Goal: Information Seeking & Learning: Find specific fact

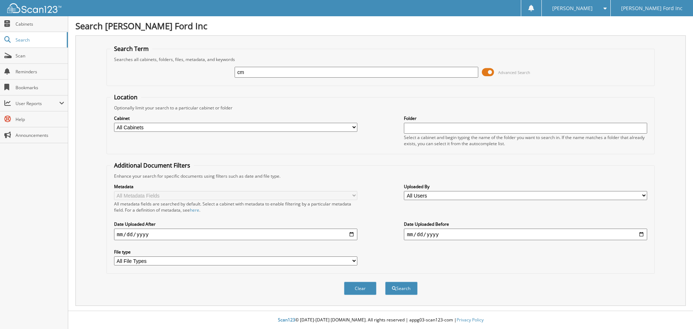
type input "c"
type input "CM139831"
click at [385, 282] on button "Search" at bounding box center [401, 288] width 33 height 13
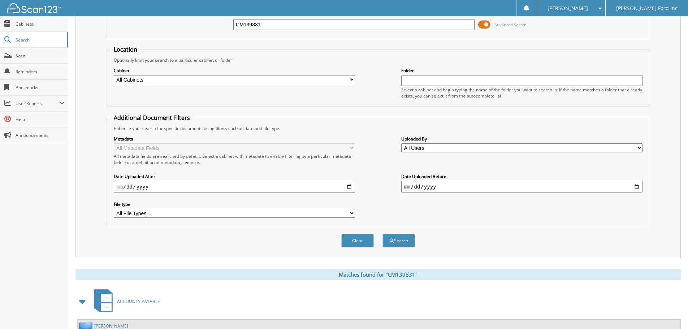
scroll to position [115, 0]
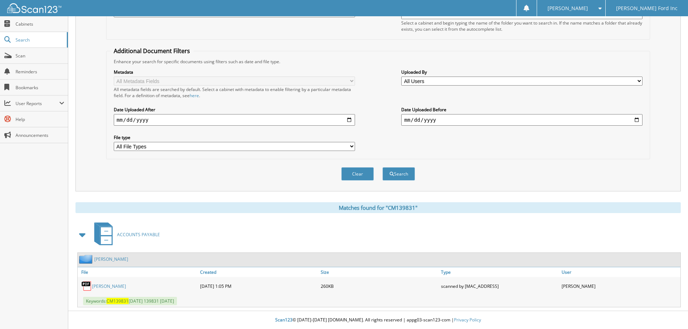
click at [108, 285] on link "BOB ALLEN FORD" at bounding box center [109, 286] width 34 height 6
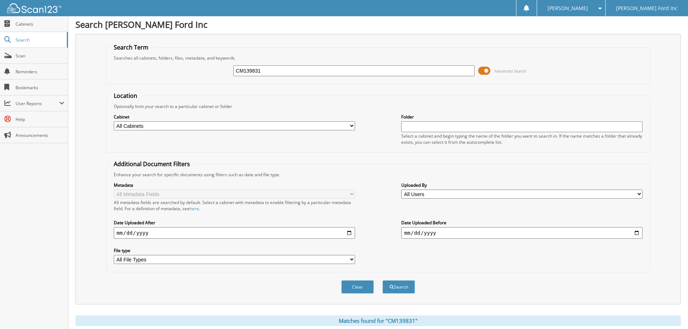
scroll to position [0, 0]
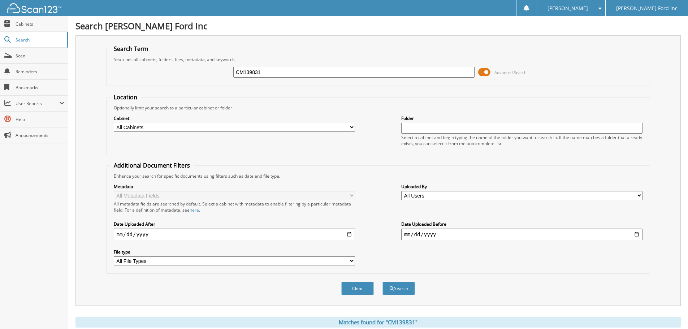
drag, startPoint x: 271, startPoint y: 70, endPoint x: 219, endPoint y: 66, distance: 51.4
click at [220, 67] on div "CM139831 Advanced Search" at bounding box center [378, 72] width 536 height 20
type input "CM11412"
click at [411, 291] on button "Search" at bounding box center [398, 288] width 33 height 13
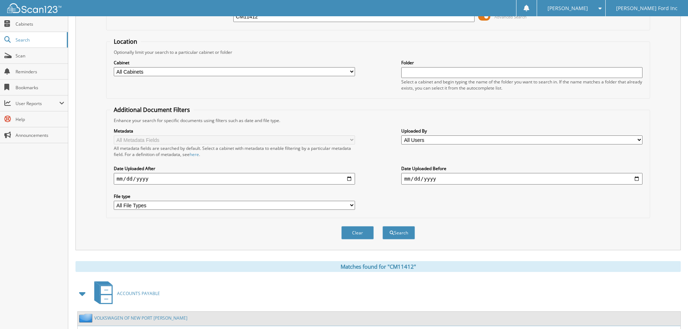
scroll to position [115, 0]
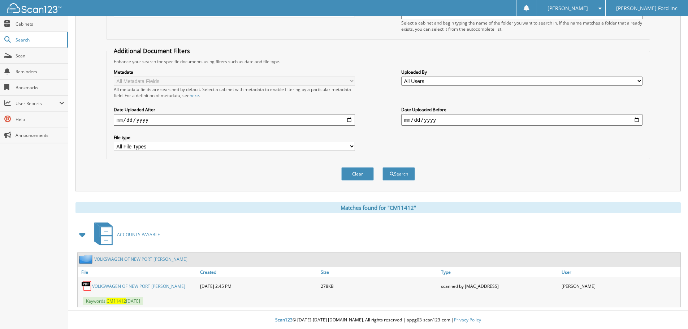
click at [117, 287] on link "VOLKSWAGEN OF NEW PORT [PERSON_NAME]" at bounding box center [138, 286] width 93 height 6
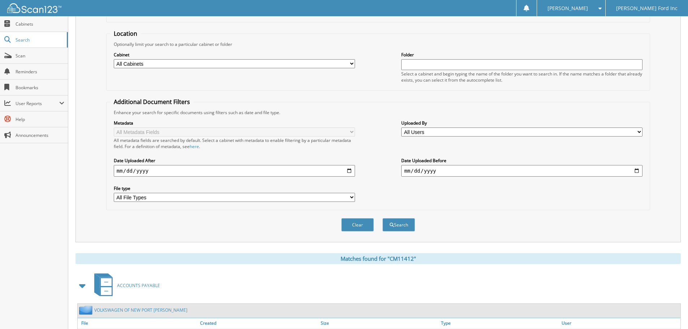
scroll to position [0, 0]
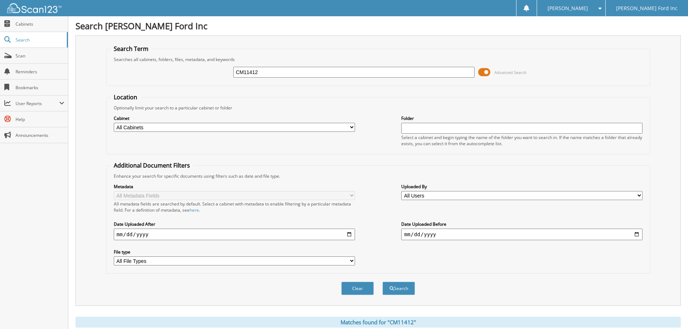
drag, startPoint x: 281, startPoint y: 73, endPoint x: 197, endPoint y: 69, distance: 83.9
click at [198, 69] on div "CM11412 Advanced Search" at bounding box center [378, 72] width 536 height 20
type input "201958"
click at [382, 282] on button "Search" at bounding box center [398, 288] width 33 height 13
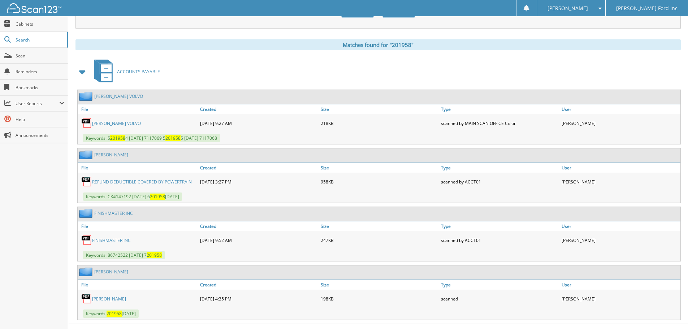
scroll to position [290, 0]
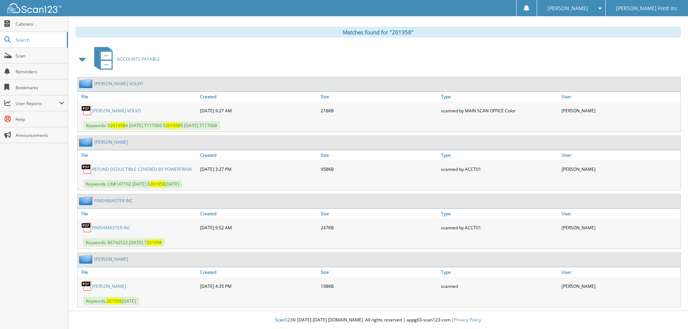
click at [114, 285] on link "BRANDON FORD" at bounding box center [109, 286] width 34 height 6
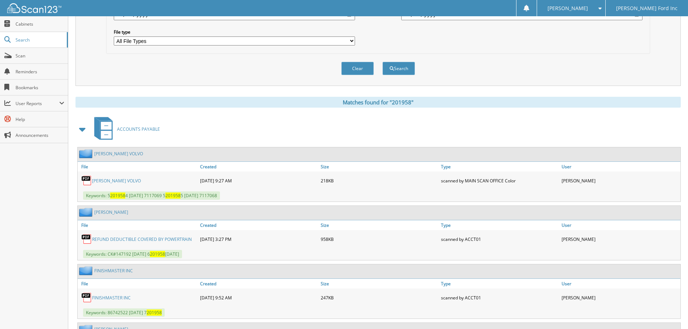
scroll to position [38, 0]
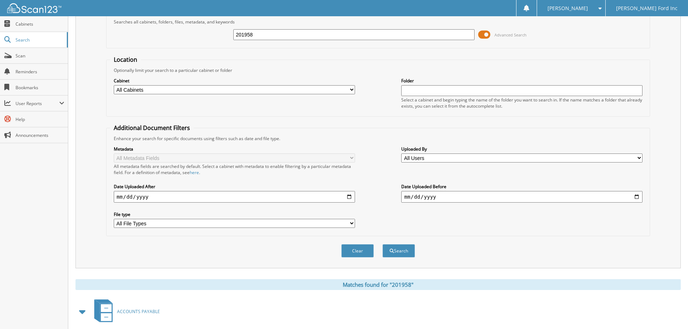
drag, startPoint x: 262, startPoint y: 31, endPoint x: 213, endPoint y: 33, distance: 48.4
click at [213, 33] on div "201958 Advanced Search" at bounding box center [378, 35] width 536 height 20
type input "201250"
click at [382, 244] on button "Search" at bounding box center [398, 250] width 33 height 13
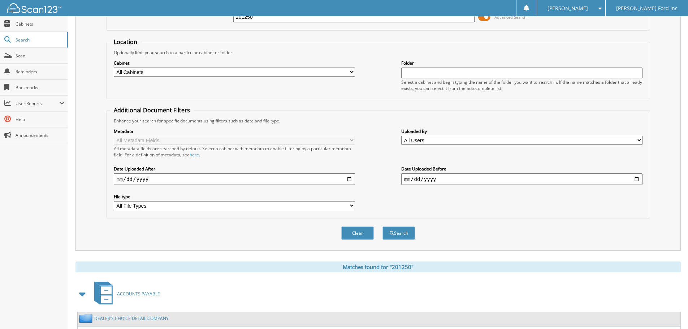
scroll to position [179, 0]
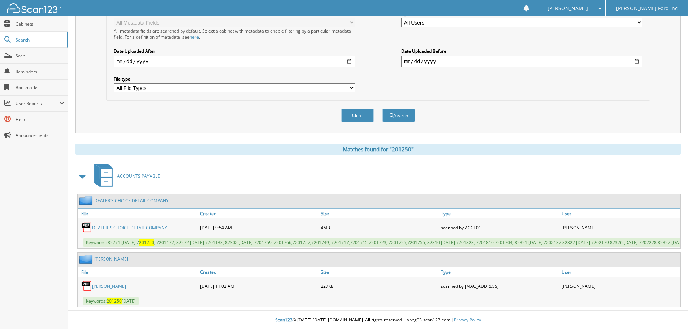
click at [102, 286] on link "BRANDON FORD" at bounding box center [109, 286] width 34 height 6
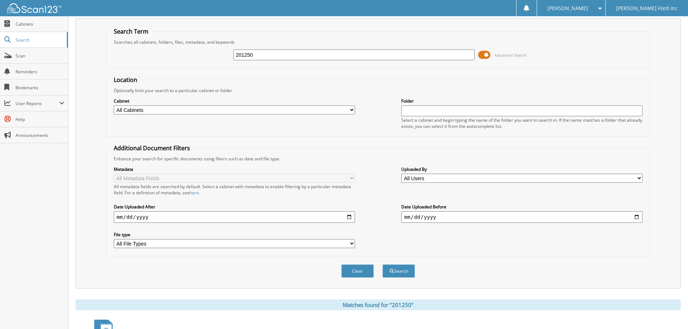
scroll to position [0, 0]
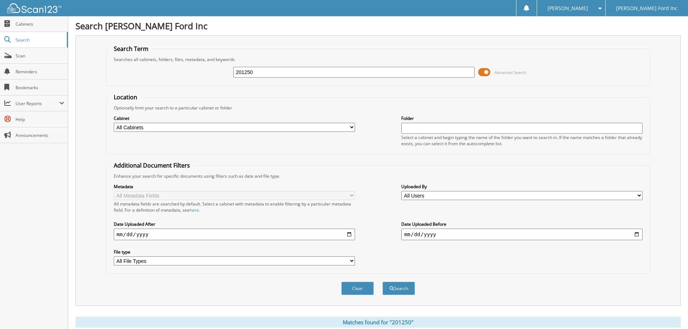
drag, startPoint x: 291, startPoint y: 71, endPoint x: 151, endPoint y: 60, distance: 140.5
click at [151, 60] on fieldset "Search Term Searches all cabinets, folders, files, metadata, and keywords 20125…" at bounding box center [378, 65] width 544 height 41
type input "201287"
click at [382, 282] on button "Search" at bounding box center [398, 288] width 33 height 13
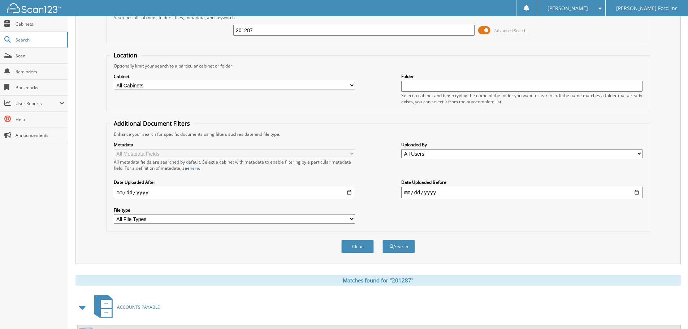
scroll to position [173, 0]
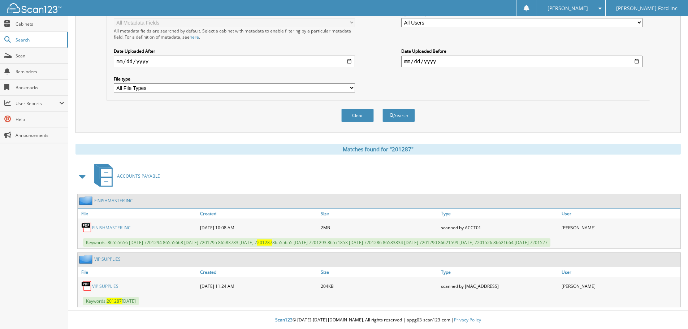
click at [109, 286] on link "VIP SUPPLIES" at bounding box center [105, 286] width 26 height 6
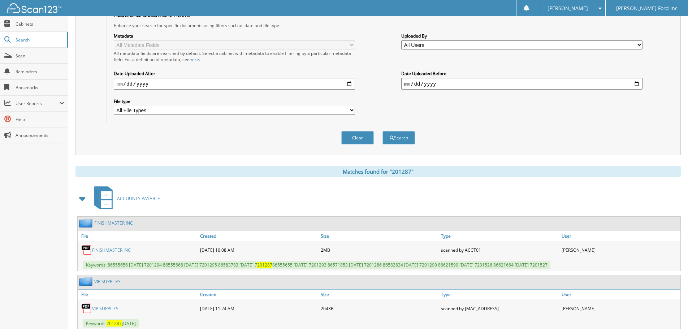
scroll to position [0, 0]
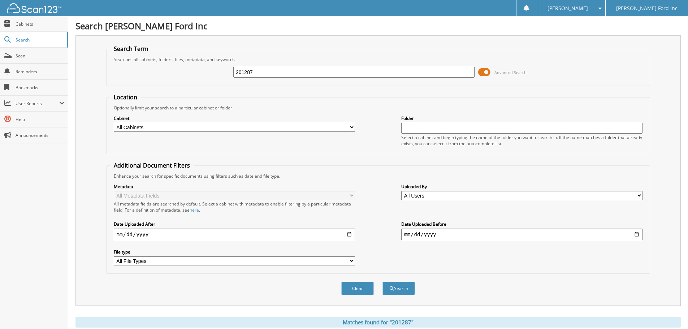
drag, startPoint x: 261, startPoint y: 70, endPoint x: 199, endPoint y: 64, distance: 63.1
click at [199, 64] on div "201287 Advanced Search" at bounding box center [378, 72] width 536 height 20
type input "200549"
click at [382, 282] on button "Search" at bounding box center [398, 288] width 33 height 13
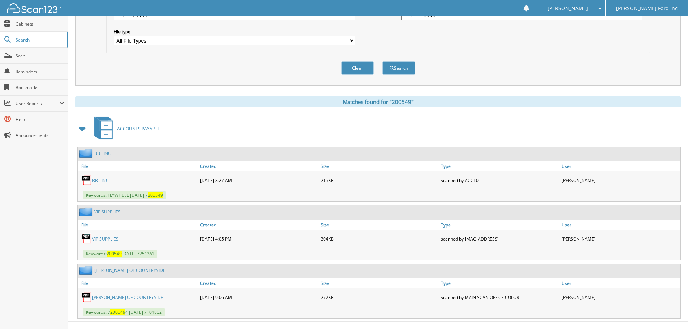
scroll to position [232, 0]
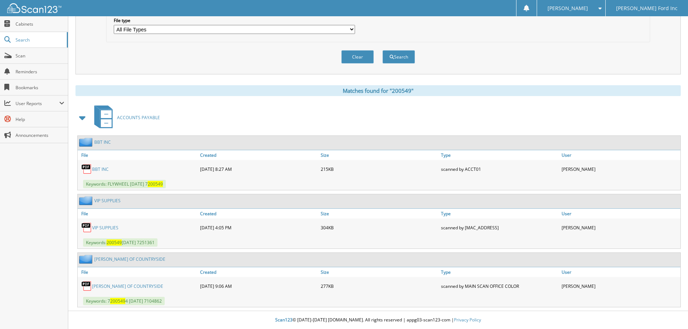
click at [110, 229] on link "VIP SUPPLIES" at bounding box center [105, 228] width 26 height 6
